Goal: Register for event/course

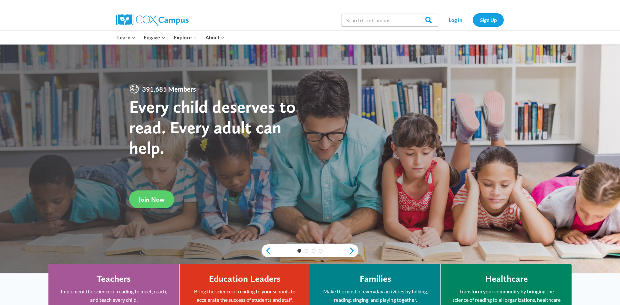
click at [164, 181] on div "391,685 Members Every child deserves to read. Every adult can help. Join Now" at bounding box center [219, 146] width 181 height 125
click at [162, 193] on link "Join Now" at bounding box center [151, 200] width 45 height 18
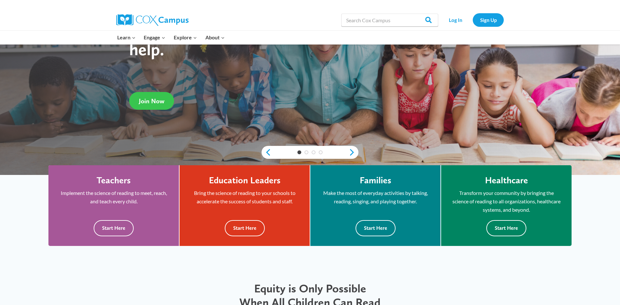
scroll to position [99, 0]
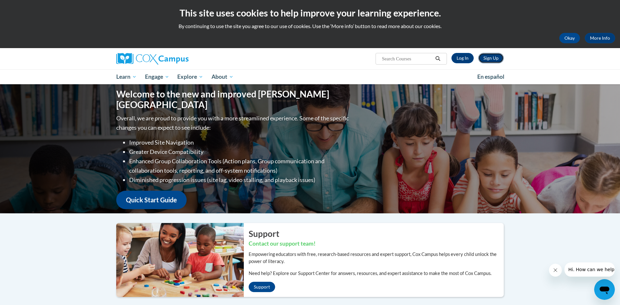
click at [481, 61] on link "Sign Up" at bounding box center [491, 58] width 26 height 10
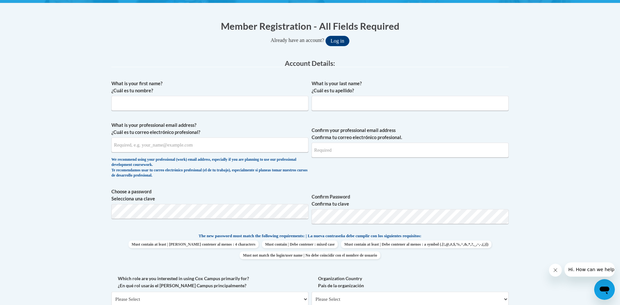
scroll to position [120, 0]
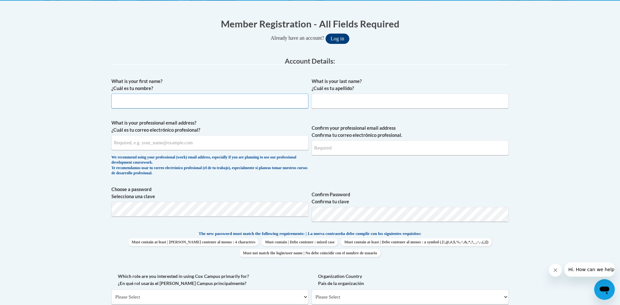
click at [291, 107] on input "What is your first name? ¿Cuál es tu nombre?" at bounding box center [209, 101] width 197 height 15
type input "aaron"
click at [359, 103] on input "What is your last name? ¿Cuál es tu apellido?" at bounding box center [410, 101] width 197 height 15
type input "appleby"
click at [243, 146] on input "What is your professional email address? ¿Cuál es tu correo electrónico profesi…" at bounding box center [209, 142] width 197 height 15
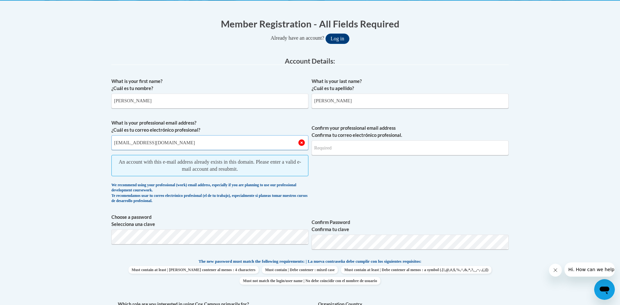
type input "aaronappleby5@gmail.com"
click at [328, 144] on input "Confirm your professional email address Confirma tu correo electrónico profesio…" at bounding box center [410, 147] width 197 height 15
type input "aaronappleby5@gmail.com"
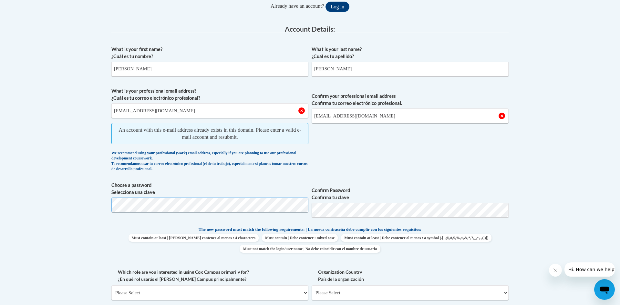
scroll to position [153, 0]
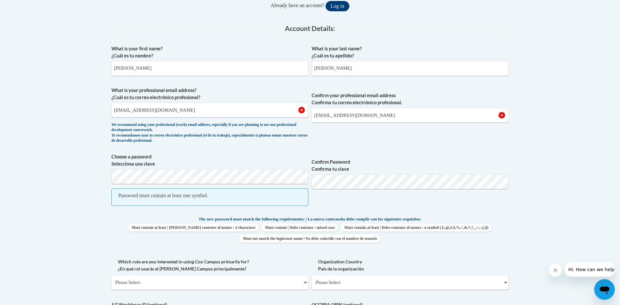
click at [373, 215] on div "What is your first name? ¿Cuál es tu nombre? aaron What is your last name? ¿Cuá…" at bounding box center [309, 198] width 397 height 313
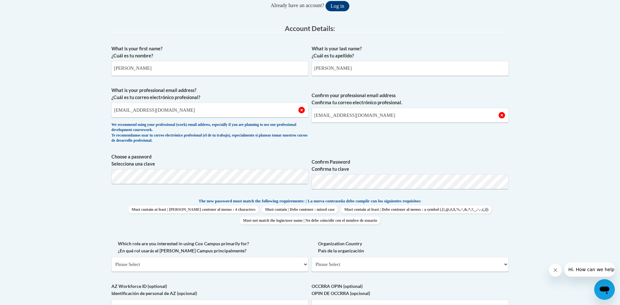
click at [234, 274] on div "Which role are you interested in using Cox Campus primarily for? ¿En qué rol us…" at bounding box center [209, 258] width 197 height 36
click at [237, 269] on select "Please Select College/University | Colegio/Universidad Community/Nonprofit Part…" at bounding box center [209, 264] width 197 height 15
click at [242, 269] on select "Please Select College/University | Colegio/Universidad Community/Nonprofit Part…" at bounding box center [209, 264] width 197 height 15
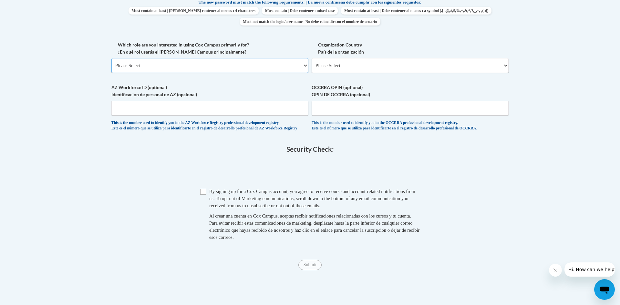
scroll to position [354, 0]
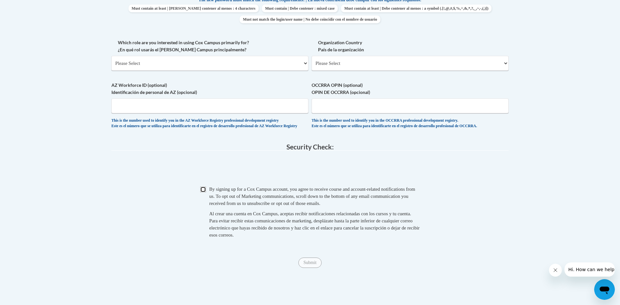
click at [204, 192] on input "Checkbox" at bounding box center [203, 190] width 6 height 6
checkbox input "true"
click at [311, 263] on div "Submit Submit" at bounding box center [309, 263] width 397 height 10
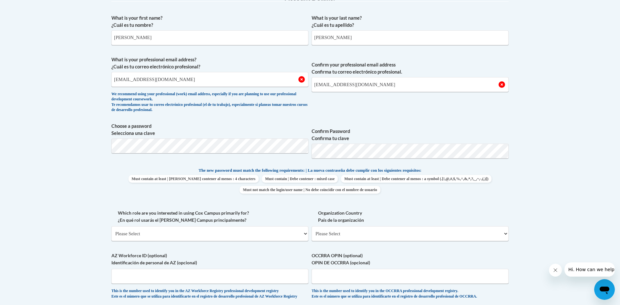
scroll to position [186, 0]
